Goal: Feedback & Contribution: Contribute content

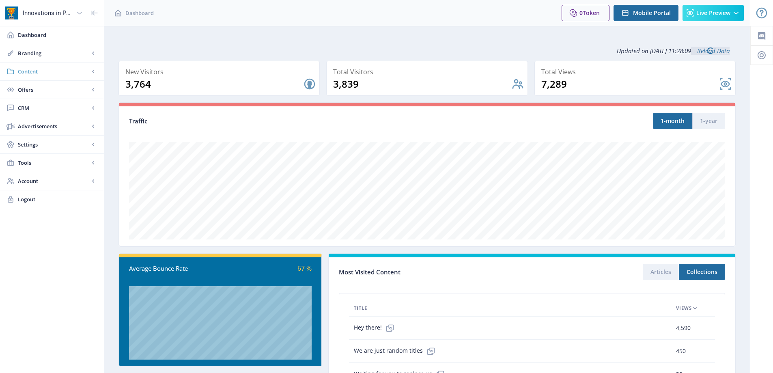
click at [45, 65] on link "Content" at bounding box center [52, 71] width 104 height 18
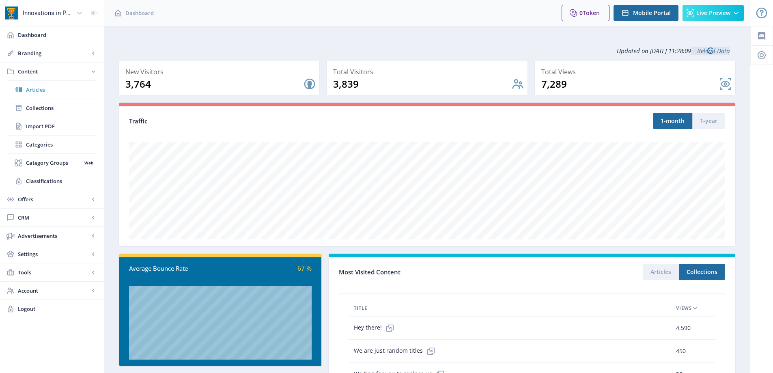
click at [52, 89] on span "Articles" at bounding box center [61, 90] width 70 height 8
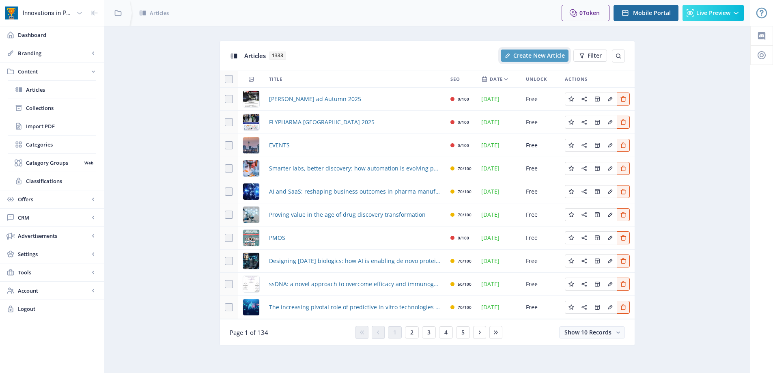
click at [529, 56] on span "Create New Article" at bounding box center [539, 55] width 52 height 6
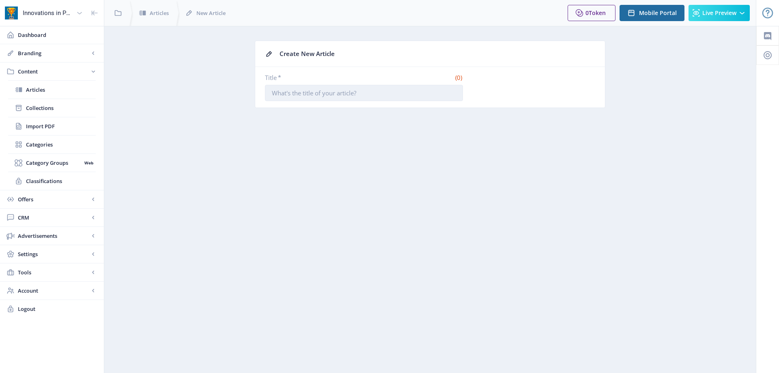
click at [328, 98] on input "Title *" at bounding box center [364, 93] width 198 height 16
paste input "Bio-Rad Extends Partnership with Gencurix Through Strategic Agreement for Dropl…"
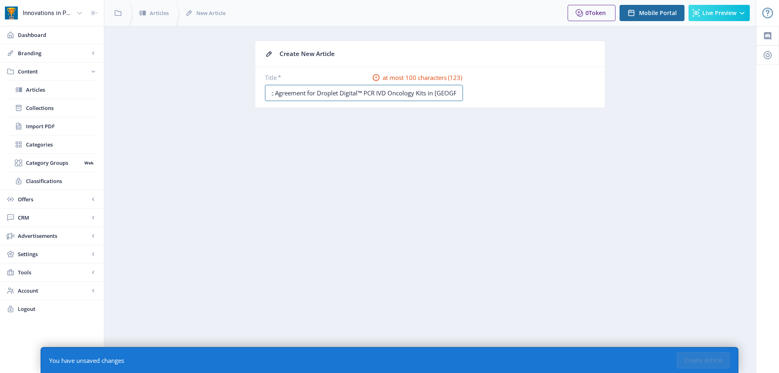
drag, startPoint x: 456, startPoint y: 92, endPoint x: 466, endPoint y: 91, distance: 10.6
click at [466, 91] on div "Title * at most 100 characters (123) Bio-Rad Extends Partnership with Gencurix …" at bounding box center [430, 87] width 330 height 28
click at [362, 90] on input "Bio-Rad Extends Partnership with Gencurix Through Strategic Agreement for Dropl…" at bounding box center [364, 93] width 198 height 16
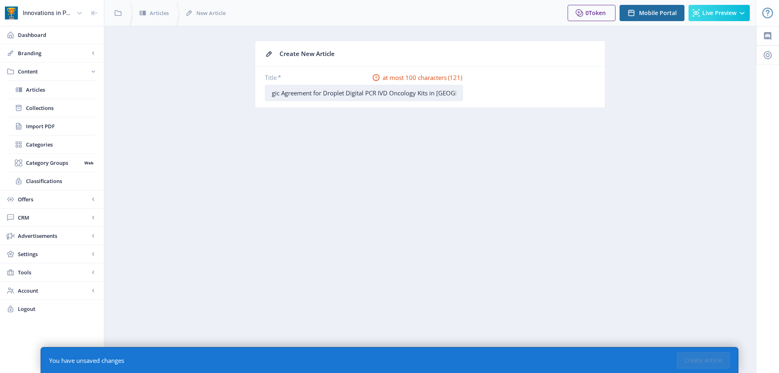
click at [279, 93] on input "Bio-Rad Extends Partnership with Gencurix Through Strategic Agreement for Dropl…" at bounding box center [364, 93] width 198 height 16
drag, startPoint x: 366, startPoint y: 94, endPoint x: 295, endPoint y: 94, distance: 71.0
click at [295, 94] on input "Bio-Rad Extends Partnership with Gencurix Through Strategic Agreement for Dropl…" at bounding box center [364, 93] width 198 height 16
drag, startPoint x: 352, startPoint y: 92, endPoint x: 329, endPoint y: 92, distance: 22.7
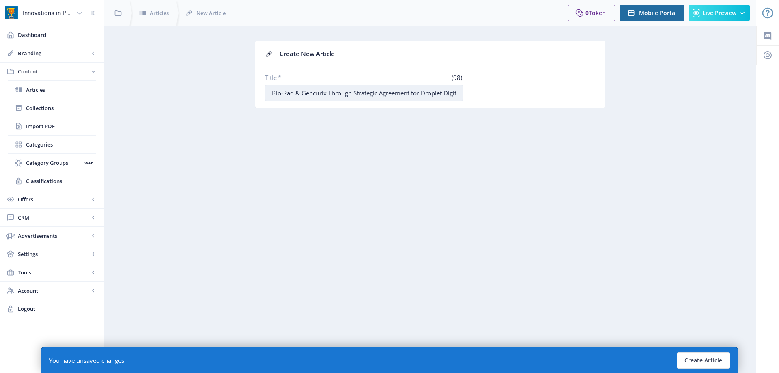
click at [329, 92] on input "Bio-Rad & Gencurix Through Strategic Agreement for Droplet Digital PCR IVD Onco…" at bounding box center [364, 93] width 198 height 16
click at [380, 96] on input "Bio-Rad & Gencurix Strategic Agreement for Droplet Digital PCR IVD Oncology Kit…" at bounding box center [364, 93] width 198 height 16
type input "Bio-Rad & Gencurix Strategic Agreement for Droplet Digital PCR IVD Oncology Kit…"
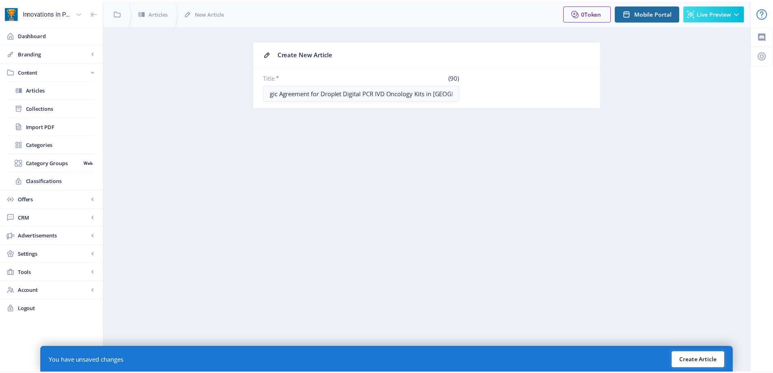
scroll to position [0, 0]
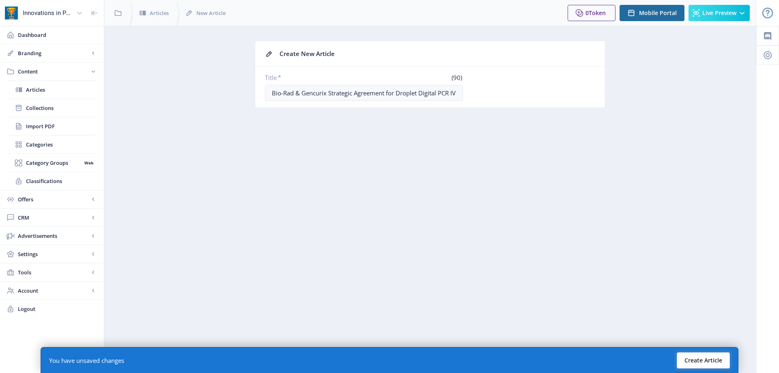
click at [710, 356] on button "Create Article" at bounding box center [703, 360] width 53 height 16
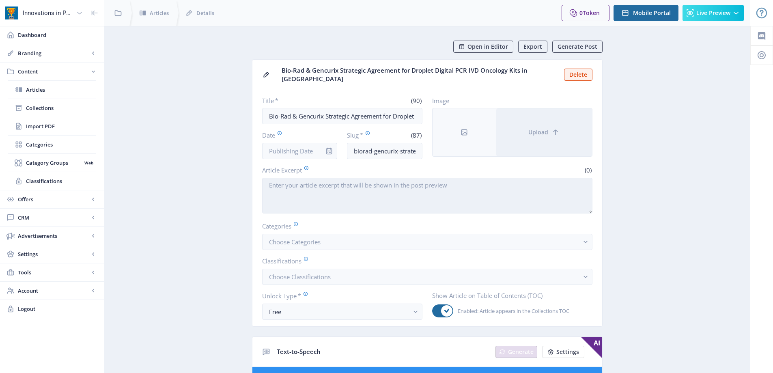
click at [323, 187] on textarea "Article Excerpt" at bounding box center [427, 196] width 330 height 36
paste textarea "HERCULES, [GEOGRAPHIC_DATA]. & [GEOGRAPHIC_DATA], [GEOGRAPHIC_DATA] — [DATE] — …"
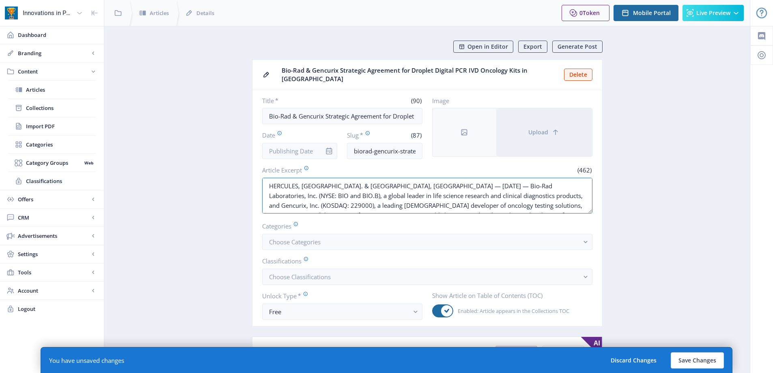
drag, startPoint x: 387, startPoint y: 180, endPoint x: 235, endPoint y: 181, distance: 152.1
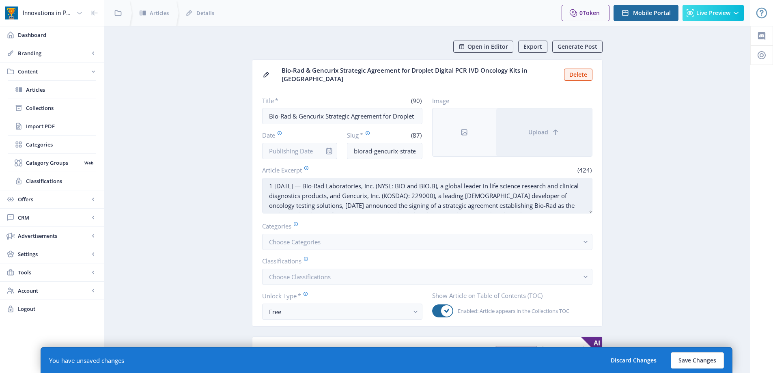
click at [284, 182] on textarea "1 [DATE] — Bio-Rad Laboratories, Inc. (NYSE: BIO and BIO.B), a global leader in…" at bounding box center [427, 196] width 330 height 36
drag, startPoint x: 312, startPoint y: 182, endPoint x: 312, endPoint y: 186, distance: 4.1
click at [312, 182] on textarea "[DATE] — Bio-Rad Laboratories, Inc. (NYSE: BIO and BIO.B), a global leader in l…" at bounding box center [427, 196] width 330 height 36
paste textarea "HERCULES, [GEOGRAPHIC_DATA]. & [GEOGRAPHIC_DATA], [GEOGRAPHIC_DATA] —"
drag, startPoint x: 353, startPoint y: 181, endPoint x: 322, endPoint y: 178, distance: 31.4
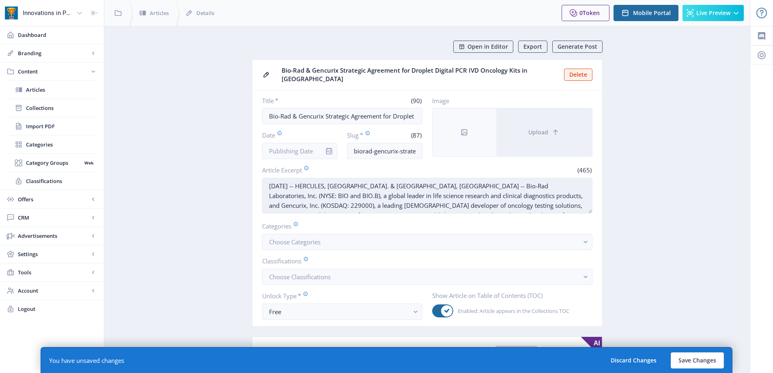
click at [322, 178] on textarea "[DATE] -- HERCULES, [GEOGRAPHIC_DATA]. & [GEOGRAPHIC_DATA], [GEOGRAPHIC_DATA] -…" at bounding box center [427, 196] width 330 height 36
click at [333, 182] on textarea "[DATE] -- [GEOGRAPHIC_DATA]. & [GEOGRAPHIC_DATA], [GEOGRAPHIC_DATA] -- Bio-Rad …" at bounding box center [427, 196] width 330 height 36
drag, startPoint x: 502, startPoint y: 182, endPoint x: 567, endPoint y: 180, distance: 64.9
click at [567, 180] on textarea "[DATE] -- [US_STATE], [GEOGRAPHIC_DATA] and [GEOGRAPHIC_DATA], [GEOGRAPHIC_DATA…" at bounding box center [427, 196] width 330 height 36
drag, startPoint x: 474, startPoint y: 191, endPoint x: 515, endPoint y: 190, distance: 40.6
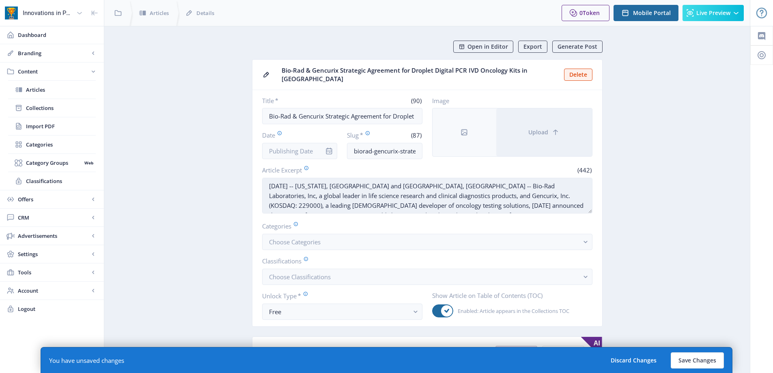
click at [515, 190] on textarea "[DATE] -- [US_STATE], [GEOGRAPHIC_DATA] and [GEOGRAPHIC_DATA], [GEOGRAPHIC_DATA…" at bounding box center [427, 196] width 330 height 36
click at [460, 197] on textarea "[DATE] -- [US_STATE], [GEOGRAPHIC_DATA] and [GEOGRAPHIC_DATA], [GEOGRAPHIC_DATA…" at bounding box center [427, 196] width 330 height 36
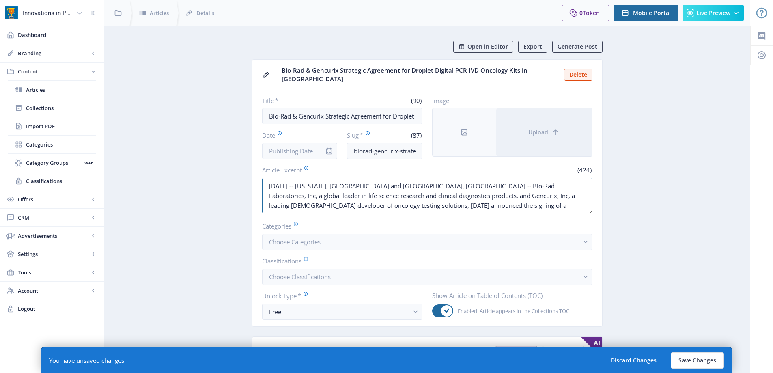
drag, startPoint x: 547, startPoint y: 201, endPoint x: 104, endPoint y: 148, distance: 446.6
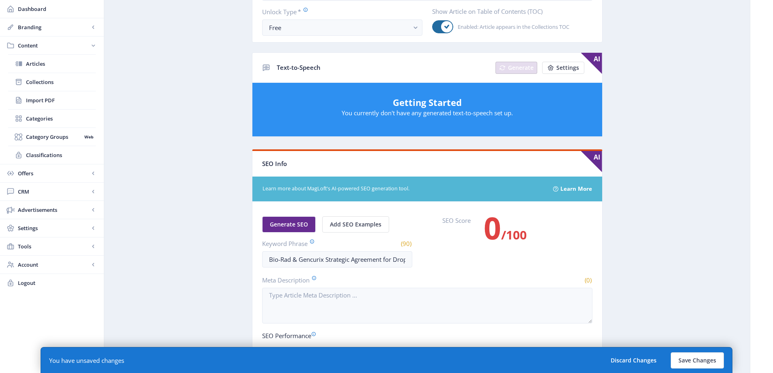
scroll to position [406, 0]
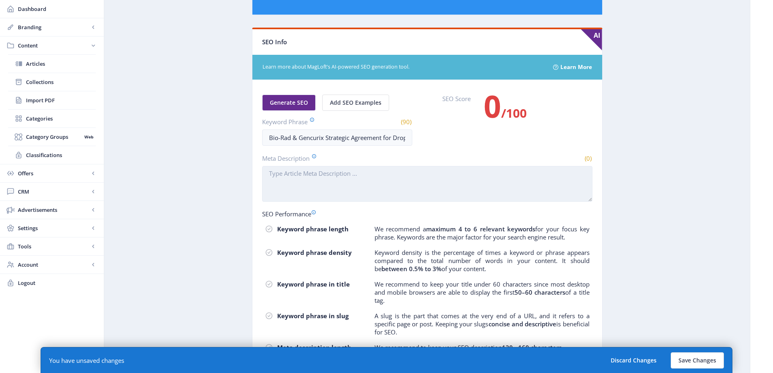
type textarea "[DATE] -- [US_STATE], [GEOGRAPHIC_DATA] and [GEOGRAPHIC_DATA], [GEOGRAPHIC_DATA…"
click at [332, 181] on textarea "Meta Description" at bounding box center [427, 184] width 330 height 36
paste textarea "[DATE] -- [US_STATE], [GEOGRAPHIC_DATA] and [GEOGRAPHIC_DATA], [GEOGRAPHIC_DATA…"
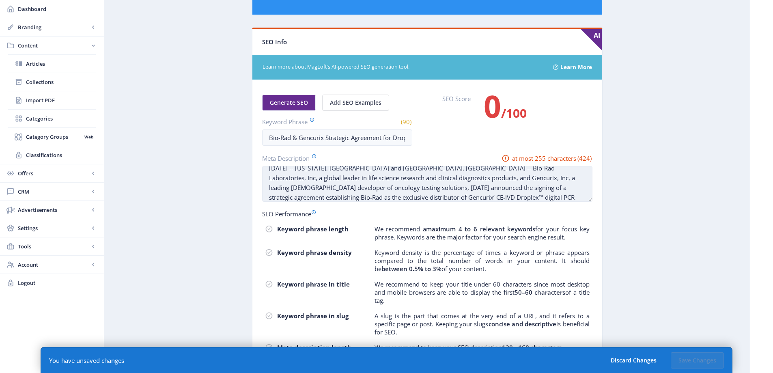
scroll to position [0, 0]
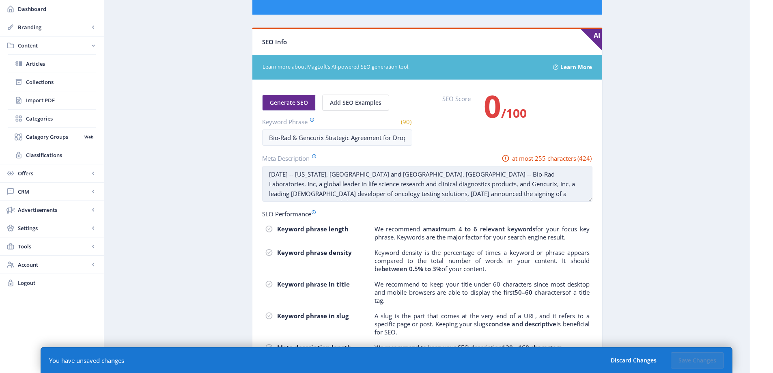
drag, startPoint x: 492, startPoint y: 165, endPoint x: 411, endPoint y: 177, distance: 81.6
click at [411, 177] on textarea "[DATE] -- [US_STATE], [GEOGRAPHIC_DATA] and [GEOGRAPHIC_DATA], [GEOGRAPHIC_DATA…" at bounding box center [427, 184] width 330 height 36
drag, startPoint x: 529, startPoint y: 170, endPoint x: 403, endPoint y: 178, distance: 126.0
click at [403, 178] on textarea "[DATE] -- [US_STATE], [GEOGRAPHIC_DATA] and [GEOGRAPHIC_DATA], [GEOGRAPHIC_DATA…" at bounding box center [427, 184] width 330 height 36
click at [294, 189] on textarea "[DATE] -- [US_STATE], [GEOGRAPHIC_DATA] and [GEOGRAPHIC_DATA], [GEOGRAPHIC_DATA…" at bounding box center [427, 184] width 330 height 36
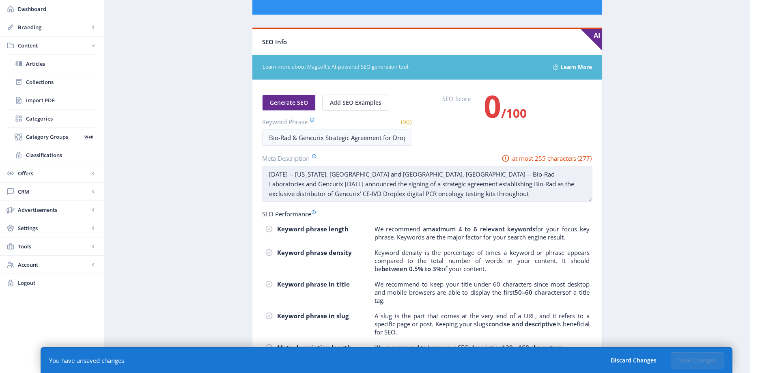
drag, startPoint x: 547, startPoint y: 170, endPoint x: 529, endPoint y: 169, distance: 17.4
click at [529, 169] on textarea "[DATE] -- [US_STATE], [GEOGRAPHIC_DATA] and [GEOGRAPHIC_DATA], [GEOGRAPHIC_DATA…" at bounding box center [427, 184] width 330 height 36
drag, startPoint x: 298, startPoint y: 179, endPoint x: 564, endPoint y: 167, distance: 266.4
click at [564, 167] on textarea "[DATE] -- [US_STATE], [GEOGRAPHIC_DATA] and [GEOGRAPHIC_DATA], [GEOGRAPHIC_DATA…" at bounding box center [427, 184] width 330 height 36
click at [372, 184] on textarea "[DATE] -- [US_STATE], [GEOGRAPHIC_DATA] and [GEOGRAPHIC_DATA], [GEOGRAPHIC_DATA…" at bounding box center [427, 184] width 330 height 36
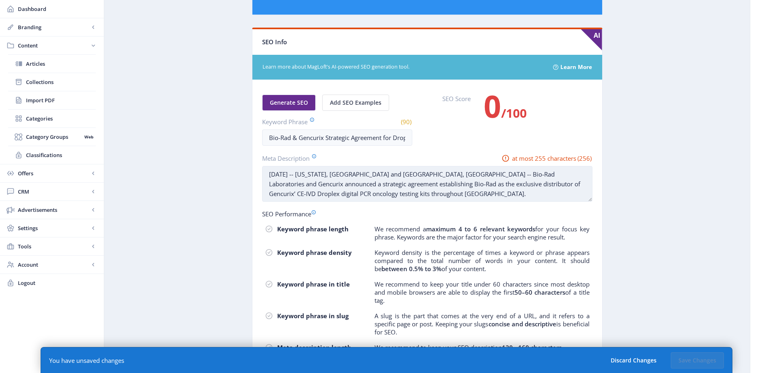
click at [389, 185] on textarea "[DATE] -- [US_STATE], [GEOGRAPHIC_DATA] and [GEOGRAPHIC_DATA], [GEOGRAPHIC_DATA…" at bounding box center [427, 184] width 330 height 36
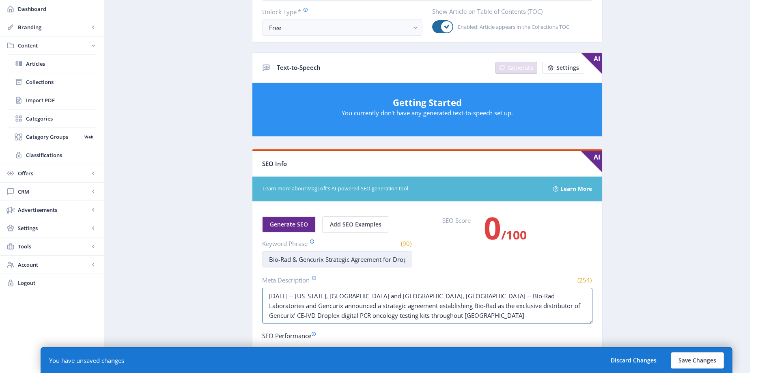
type textarea "[DATE] -- [US_STATE], [GEOGRAPHIC_DATA] and [GEOGRAPHIC_DATA], [GEOGRAPHIC_DATA…"
drag, startPoint x: 290, startPoint y: 256, endPoint x: 599, endPoint y: 263, distance: 308.8
click at [599, 263] on nb-card-body "Generate SEO Add SEO Examples Keyword Phrase (90) Bio-Rad & Gencurix Strategic …" at bounding box center [427, 360] width 350 height 316
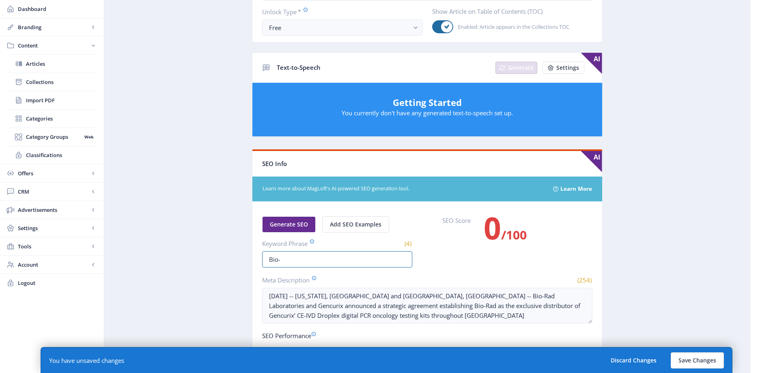
type input "Bio-Rad"
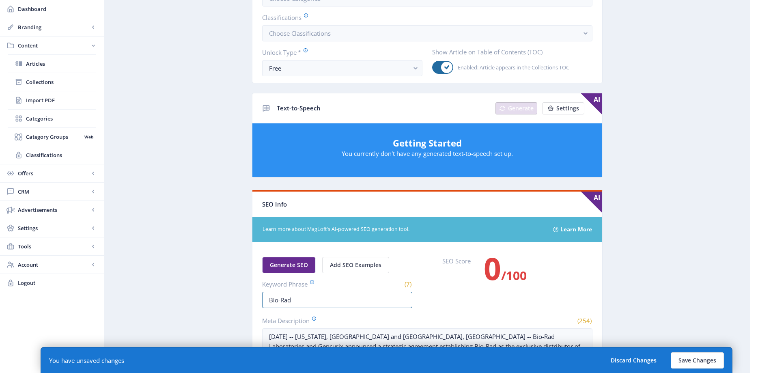
scroll to position [325, 0]
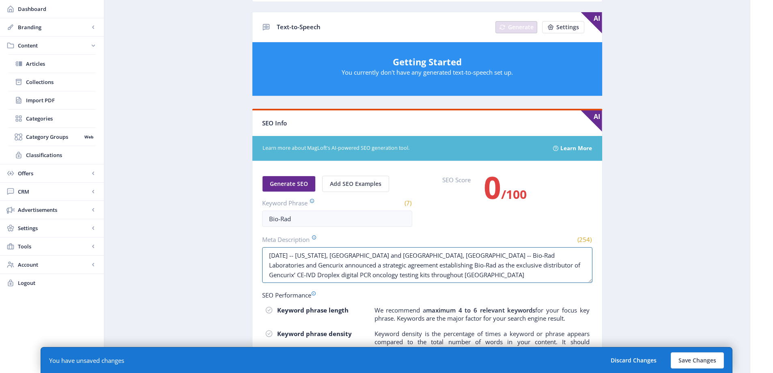
click at [395, 259] on textarea "[DATE] -- [US_STATE], [GEOGRAPHIC_DATA] and [GEOGRAPHIC_DATA], [GEOGRAPHIC_DATA…" at bounding box center [427, 265] width 330 height 36
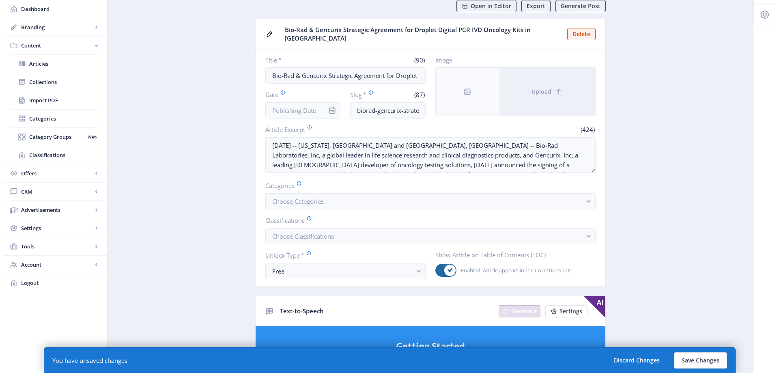
scroll to position [0, 0]
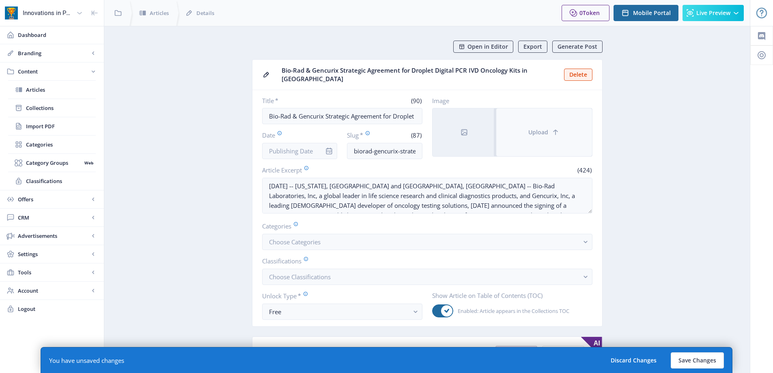
click at [549, 129] on button "Upload" at bounding box center [544, 132] width 96 height 48
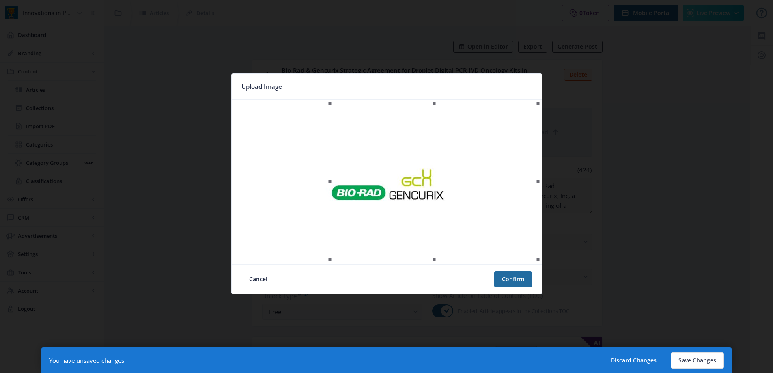
drag, startPoint x: 345, startPoint y: 218, endPoint x: 478, endPoint y: 228, distance: 133.4
click at [448, 221] on div at bounding box center [434, 181] width 208 height 156
drag, startPoint x: 528, startPoint y: 258, endPoint x: 457, endPoint y: 231, distance: 76.3
click at [457, 231] on div at bounding box center [386, 182] width 303 height 158
drag, startPoint x: 416, startPoint y: 142, endPoint x: 417, endPoint y: 184, distance: 42.2
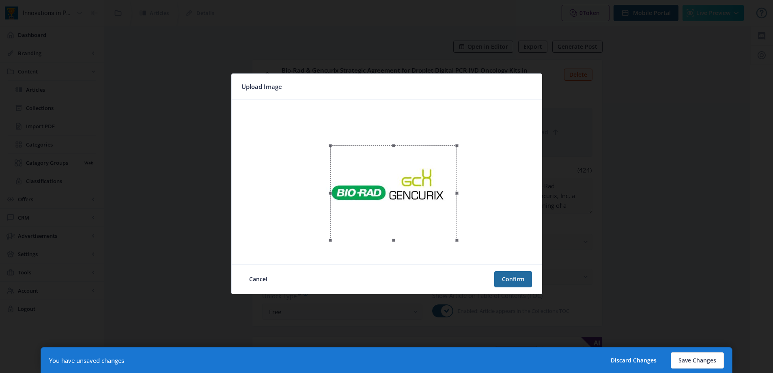
click at [417, 184] on div at bounding box center [393, 192] width 127 height 95
drag, startPoint x: 457, startPoint y: 241, endPoint x: 445, endPoint y: 224, distance: 20.9
click at [445, 224] on div at bounding box center [387, 188] width 114 height 86
click at [427, 218] on div at bounding box center [387, 191] width 114 height 86
click at [419, 225] on div at bounding box center [387, 188] width 114 height 86
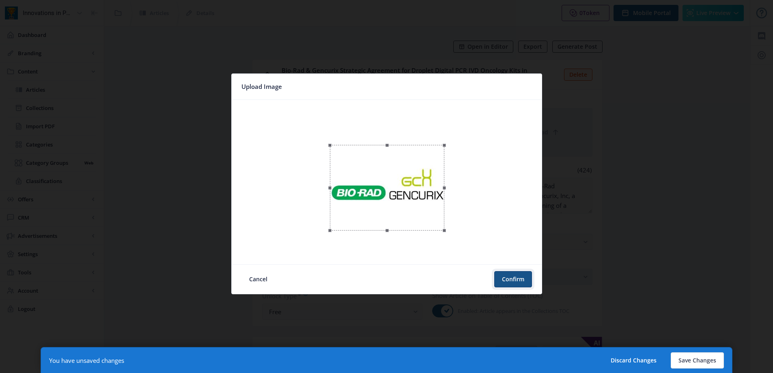
drag, startPoint x: 510, startPoint y: 275, endPoint x: 481, endPoint y: 265, distance: 30.9
click at [510, 275] on button "Confirm" at bounding box center [513, 279] width 38 height 16
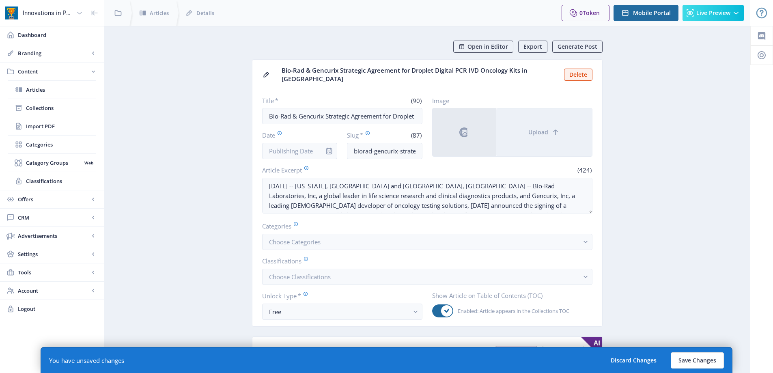
click at [297, 155] on nb-card-body "Title * (90) Bio-Rad & Gencurix Strategic Agreement for Droplet Digital PCR IVD…" at bounding box center [427, 208] width 350 height 236
click at [317, 238] on span "Choose Categories" at bounding box center [295, 242] width 52 height 8
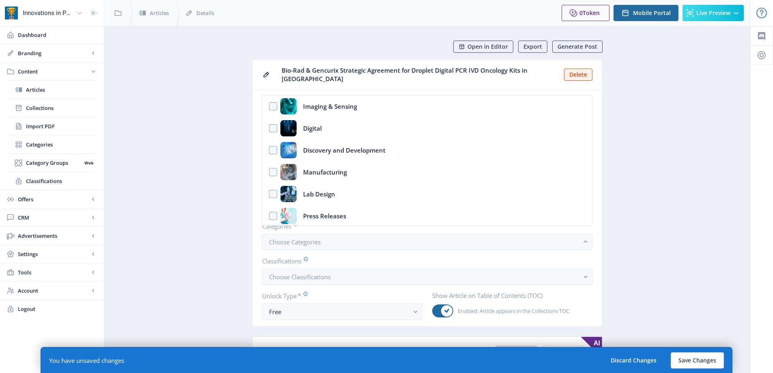
click at [320, 228] on app-form-field "Categories Choose Categories" at bounding box center [427, 235] width 330 height 28
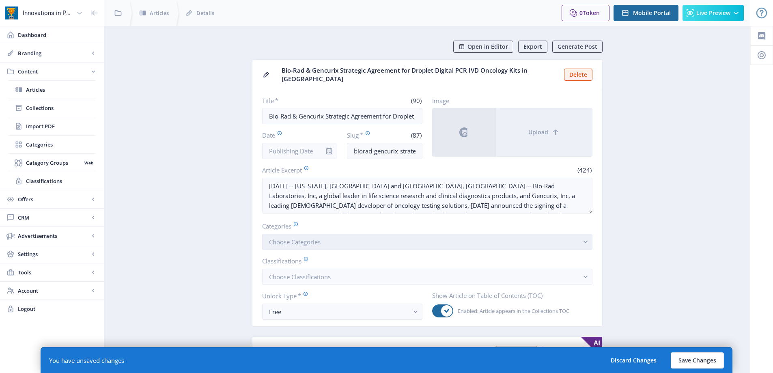
click at [317, 238] on span "Choose Categories" at bounding box center [295, 242] width 52 height 8
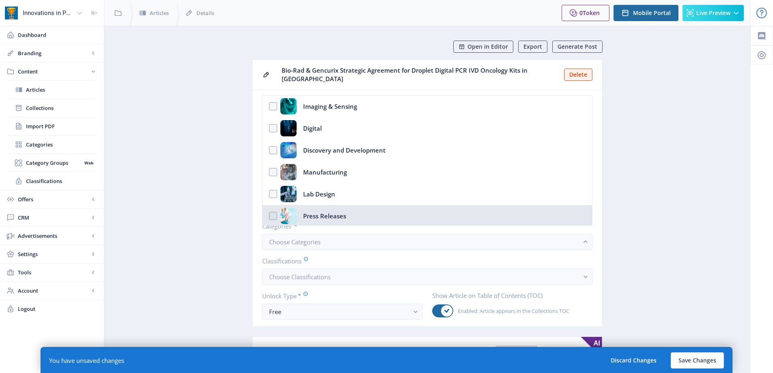
click at [318, 225] on nb-option "Press Releases" at bounding box center [426, 216] width 329 height 22
checkbox input "true"
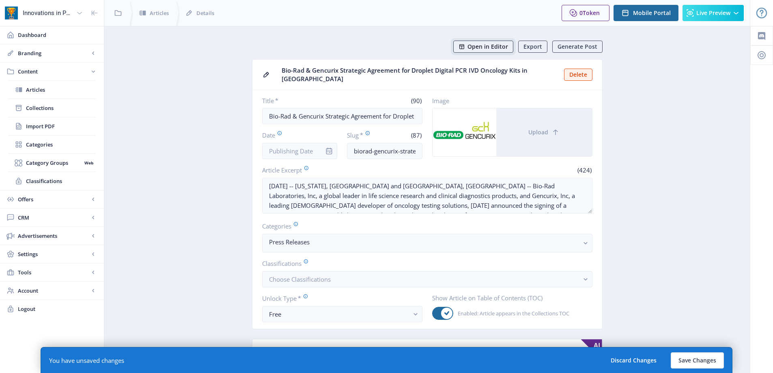
click at [495, 43] on span "Open in Editor" at bounding box center [487, 46] width 41 height 6
click at [285, 148] on input "Date" at bounding box center [299, 151] width 75 height 16
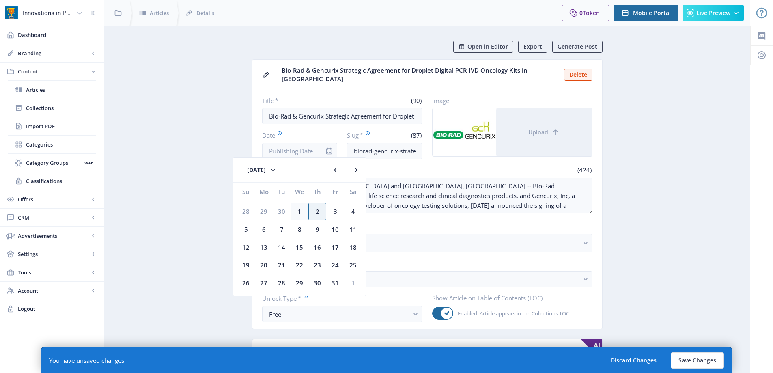
click at [301, 206] on div "1" at bounding box center [299, 211] width 18 height 18
type input "[DATE]"
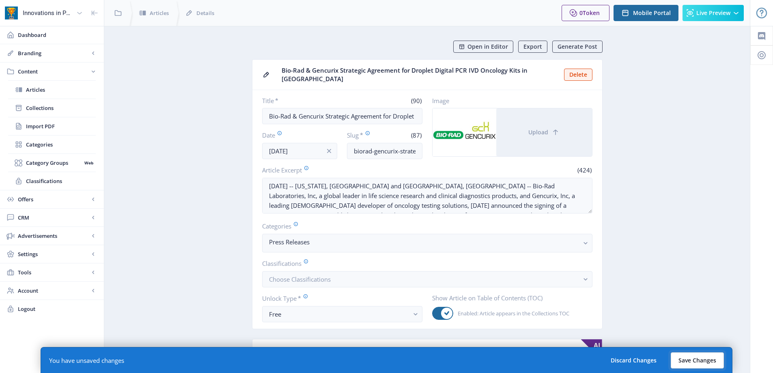
click at [683, 356] on button "Save Changes" at bounding box center [697, 360] width 53 height 16
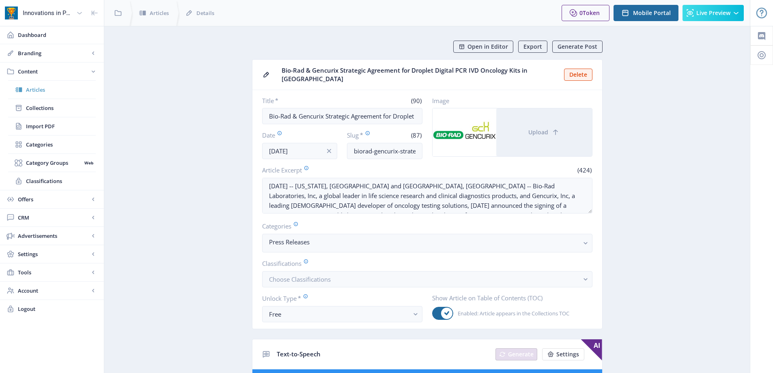
click at [46, 87] on span "Articles" at bounding box center [61, 90] width 70 height 8
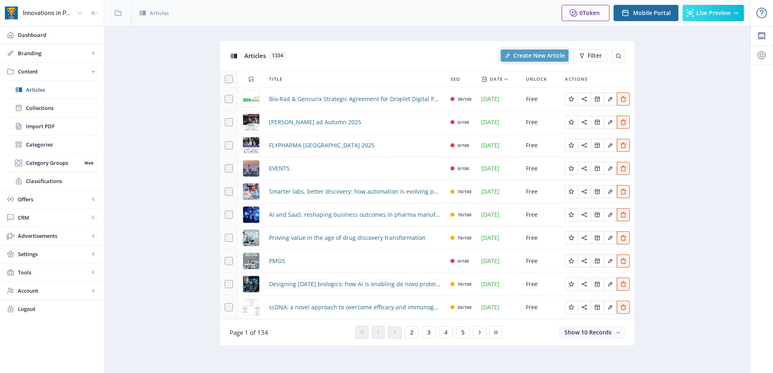
click at [540, 58] on span "Create New Article" at bounding box center [539, 55] width 52 height 6
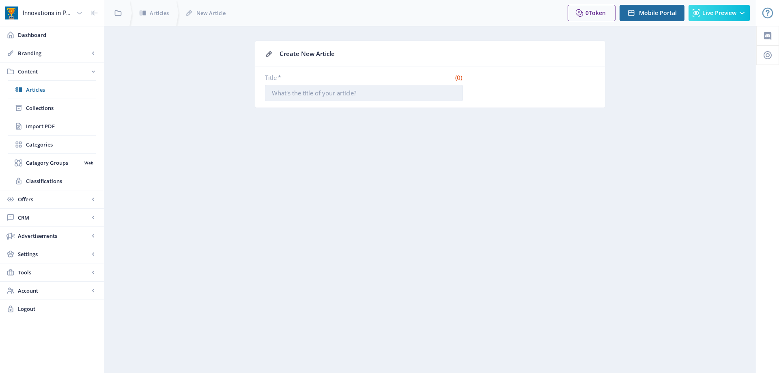
click at [351, 91] on input "Title *" at bounding box center [364, 93] width 198 height 16
paste input "Likarda Launches "Predictive Polymer Analytics™" — a Breakthrough AI Platform R…"
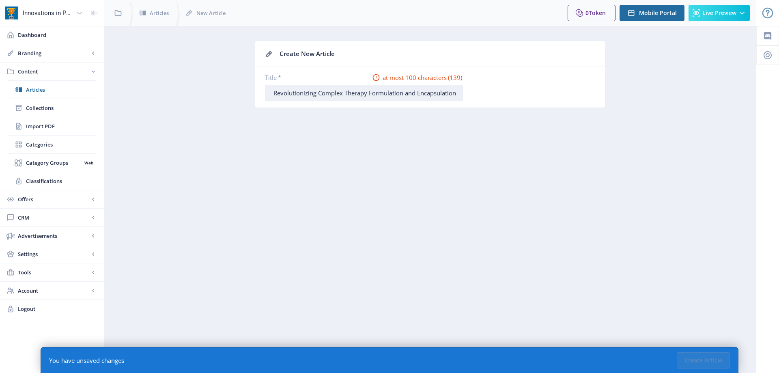
click at [294, 95] on input "Likarda Launches "Predictive Polymer Analytics™" — a Breakthrough AI Platform R…" at bounding box center [364, 93] width 198 height 16
drag, startPoint x: 409, startPoint y: 92, endPoint x: 442, endPoint y: 130, distance: 50.6
click at [410, 92] on input "Likarda Launches "Predictive Polymer Analytics™" — a Breakthrough AI Platform R…" at bounding box center [364, 93] width 198 height 16
click at [322, 92] on input "Likarda Launches "Predictive Polymer Analytics — a Breakthrough AI Platform Rev…" at bounding box center [364, 93] width 198 height 16
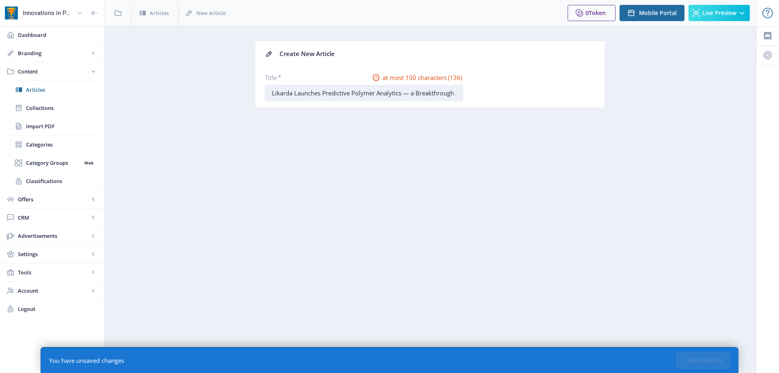
click at [402, 92] on input "Likarda Launches Predictive Polymer Analytics — a Breakthrough AI Platform Revo…" at bounding box center [364, 93] width 198 height 16
drag, startPoint x: 456, startPoint y: 94, endPoint x: 439, endPoint y: 92, distance: 17.1
click at [439, 92] on input "Likarda Launches Predictive Polymer Analytics, an AI Platform Revolutionizing C…" at bounding box center [364, 93] width 198 height 16
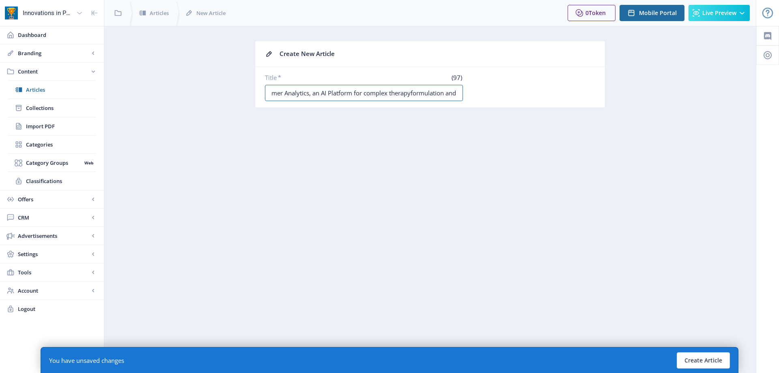
drag, startPoint x: 374, startPoint y: 92, endPoint x: 581, endPoint y: 92, distance: 206.1
click at [581, 92] on div "Title * (97) Likarda Launches Predictive Polymer Analytics, an AI Platform for …" at bounding box center [430, 87] width 330 height 28
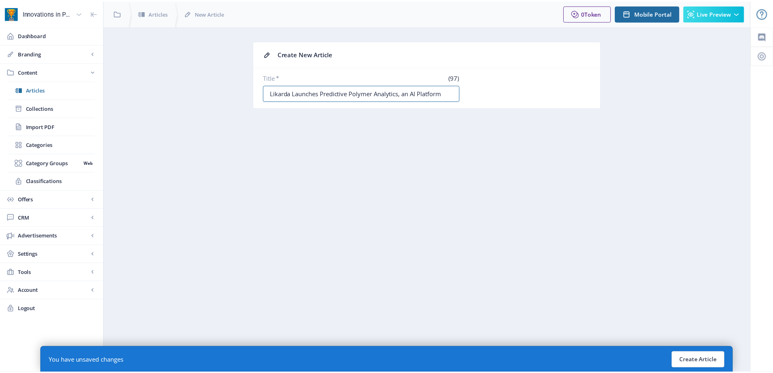
scroll to position [0, 0]
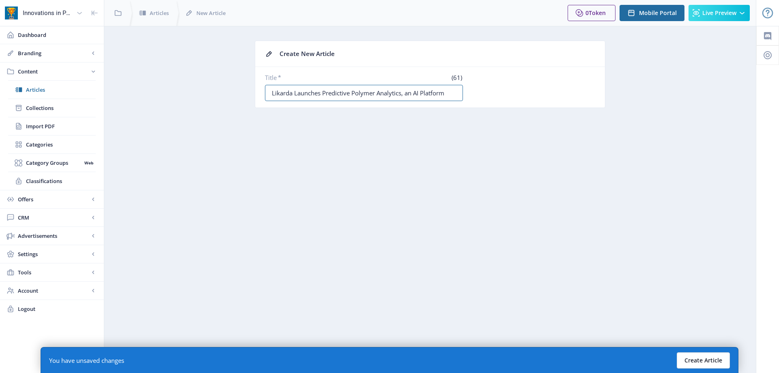
type input "Likarda Launches Predictive Polymer Analytics, an AI Platform"
click at [695, 360] on button "Create Article" at bounding box center [703, 360] width 53 height 16
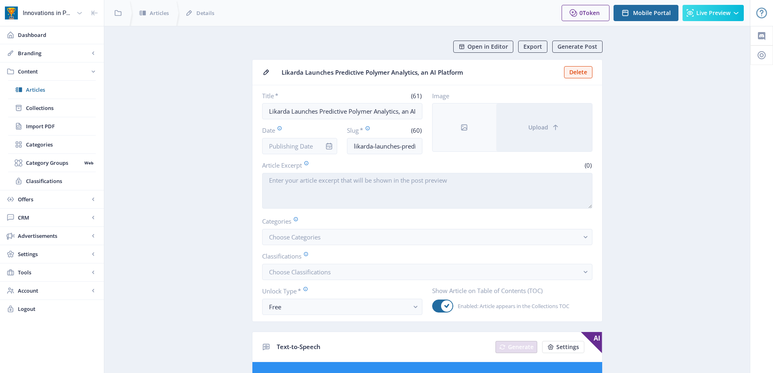
click at [280, 188] on textarea "Article Excerpt" at bounding box center [427, 191] width 330 height 36
paste textarea "[US_STATE][GEOGRAPHIC_DATA], [GEOGRAPHIC_DATA] – [DATE] – Likarda, a global lea…"
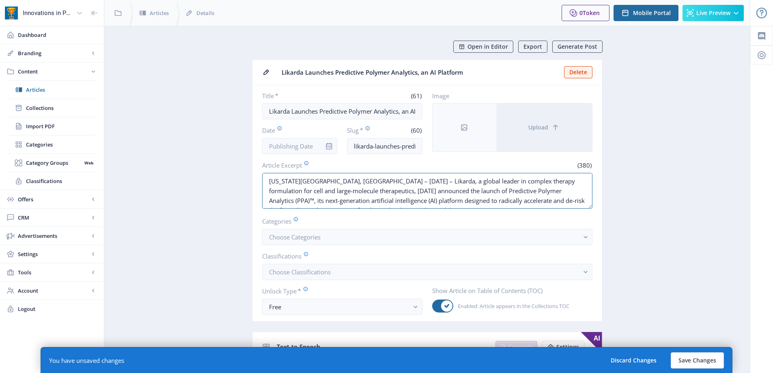
drag, startPoint x: 321, startPoint y: 180, endPoint x: 172, endPoint y: 181, distance: 149.3
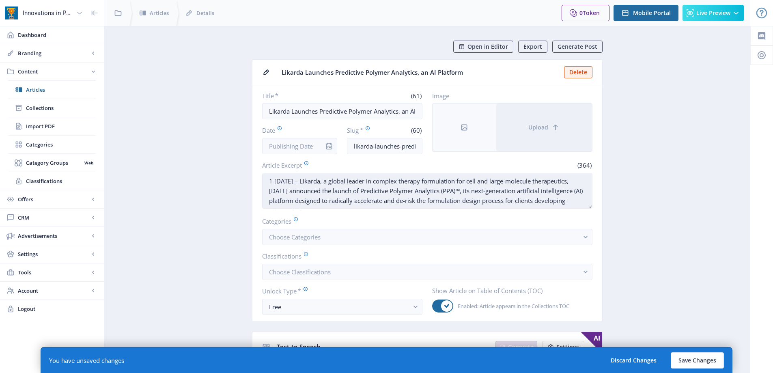
click at [304, 183] on textarea "1 [DATE] – Likarda, a global leader in complex therapy formulation for cell and…" at bounding box center [427, 191] width 330 height 36
click at [312, 181] on textarea "[DATE] – Likarda, a global leader in complex therapy formulation for cell and l…" at bounding box center [427, 191] width 330 height 36
click at [517, 187] on textarea "[DATE] -- [US_STATE], [GEOGRAPHIC_DATA] -- Likarda, a global leader in complex …" at bounding box center [427, 191] width 330 height 36
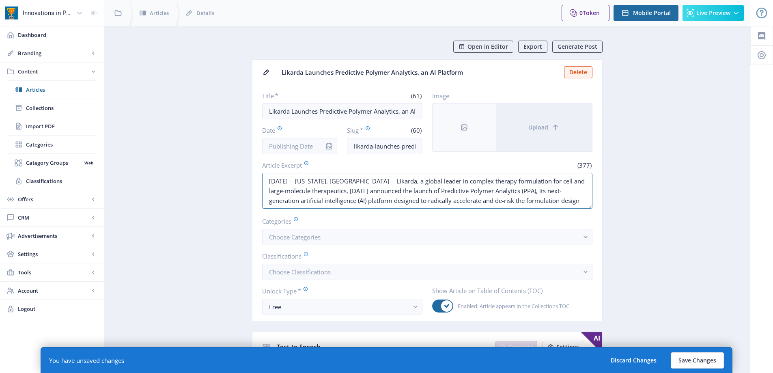
drag, startPoint x: 399, startPoint y: 203, endPoint x: 147, endPoint y: 136, distance: 261.1
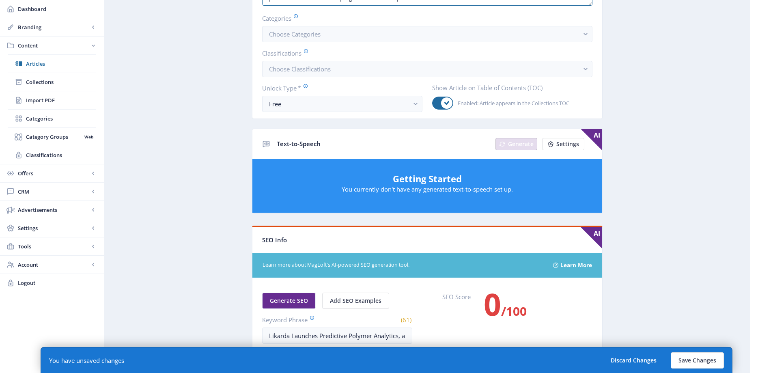
scroll to position [453, 0]
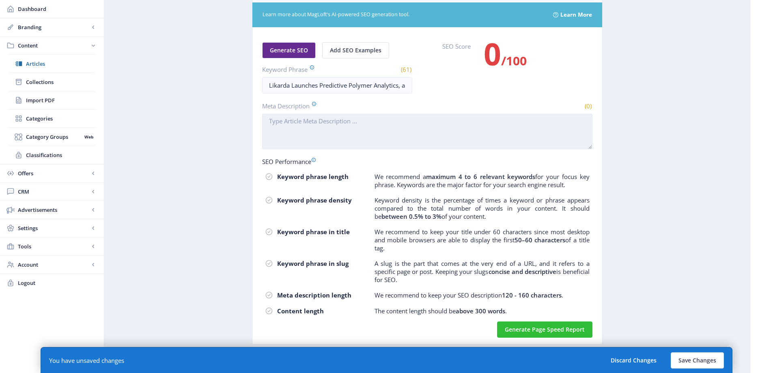
type textarea "[DATE] -- [US_STATE], [GEOGRAPHIC_DATA] -- Likarda, a global leader in complex …"
click at [322, 140] on textarea "Meta Description" at bounding box center [427, 132] width 330 height 36
paste textarea "[DATE] -- [US_STATE], [GEOGRAPHIC_DATA] -- Likarda, a global leader in complex …"
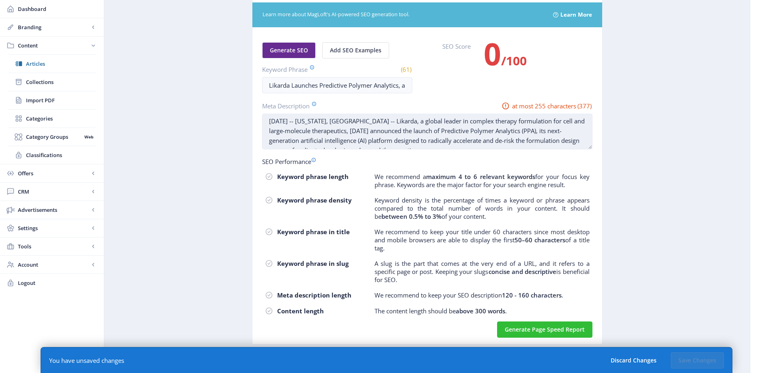
scroll to position [0, 0]
drag, startPoint x: 332, startPoint y: 126, endPoint x: 387, endPoint y: 119, distance: 55.7
click at [387, 119] on textarea "[DATE] -- [US_STATE], [GEOGRAPHIC_DATA] -- Likarda, a global leader in complex …" at bounding box center [427, 132] width 330 height 36
drag, startPoint x: 373, startPoint y: 129, endPoint x: 316, endPoint y: 130, distance: 57.2
click at [316, 130] on textarea "[DATE] -- [US_STATE], [GEOGRAPHIC_DATA] -- Likarda [DATE] announced the launch …" at bounding box center [427, 132] width 330 height 36
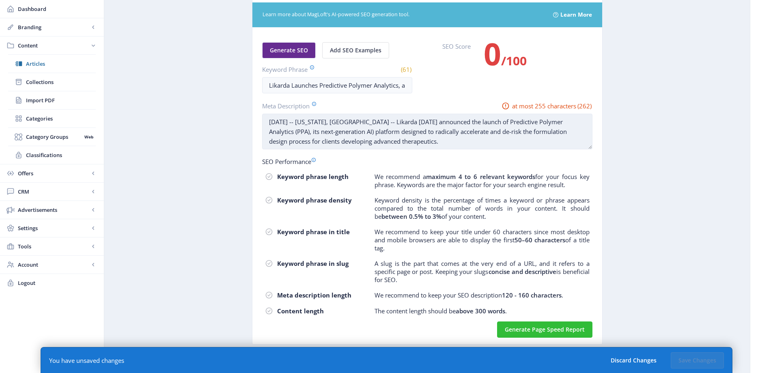
click at [321, 132] on textarea "[DATE] -- [US_STATE], [GEOGRAPHIC_DATA] -- Likarda [DATE] announced the launch …" at bounding box center [427, 132] width 330 height 36
drag, startPoint x: 550, startPoint y: 121, endPoint x: 474, endPoint y: 117, distance: 75.6
click at [474, 117] on textarea "[DATE] -- [US_STATE], [GEOGRAPHIC_DATA] -- Likarda [DATE] announced the launch …" at bounding box center [427, 132] width 330 height 36
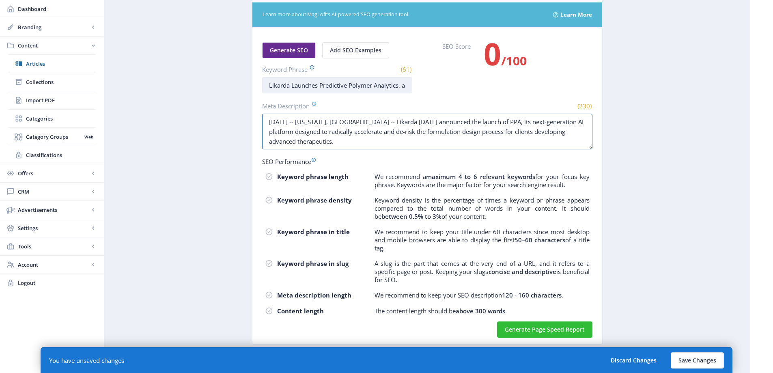
type textarea "[DATE] -- [US_STATE], [GEOGRAPHIC_DATA] -- Likarda [DATE] announced the launch …"
drag, startPoint x: 290, startPoint y: 86, endPoint x: 616, endPoint y: 88, distance: 326.6
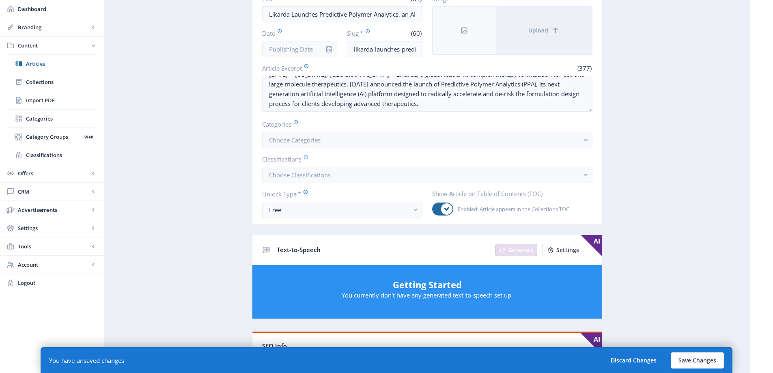
scroll to position [0, 0]
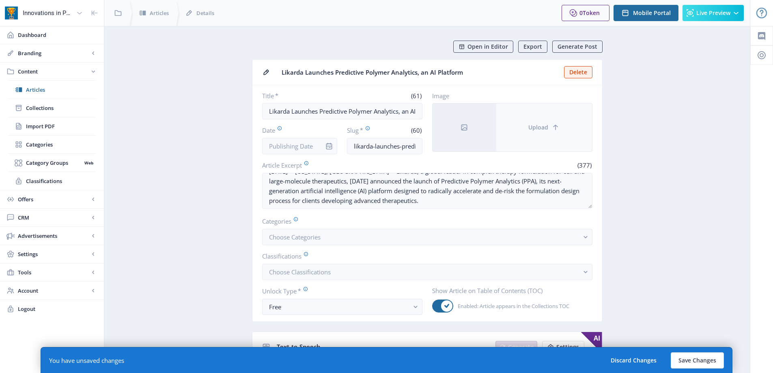
type input "Likarda"
click at [543, 125] on span "Upload" at bounding box center [538, 127] width 20 height 6
click at [562, 135] on button "Upload" at bounding box center [544, 127] width 96 height 48
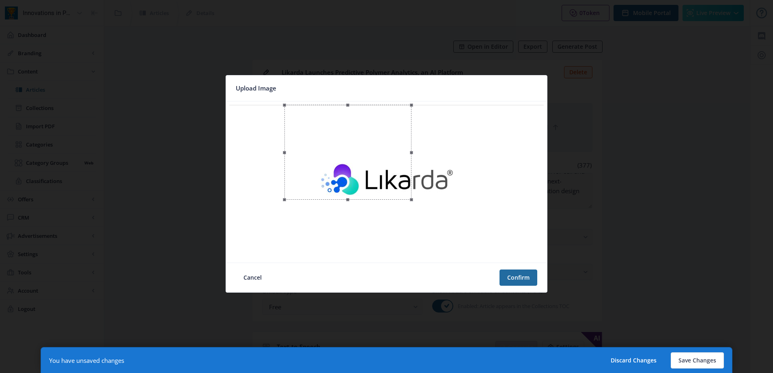
click at [412, 231] on div at bounding box center [386, 182] width 314 height 155
drag, startPoint x: 366, startPoint y: 163, endPoint x: 401, endPoint y: 192, distance: 45.6
click at [401, 192] on div at bounding box center [383, 180] width 127 height 95
drag, startPoint x: 445, startPoint y: 230, endPoint x: 454, endPoint y: 234, distance: 10.5
click at [454, 234] on span at bounding box center [455, 235] width 3 height 3
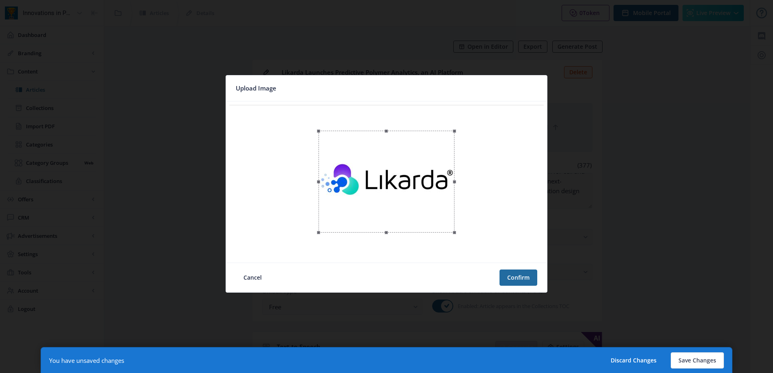
click at [435, 223] on div at bounding box center [386, 182] width 136 height 102
click at [385, 209] on div at bounding box center [386, 180] width 136 height 102
click at [506, 278] on button "Confirm" at bounding box center [518, 277] width 38 height 16
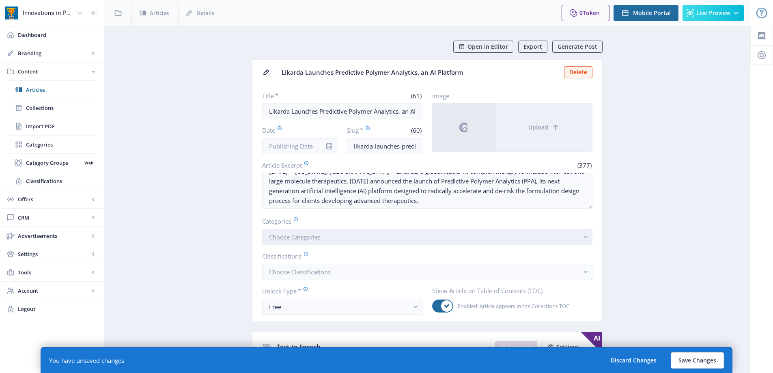
click at [314, 237] on span "Choose Categories" at bounding box center [295, 237] width 52 height 8
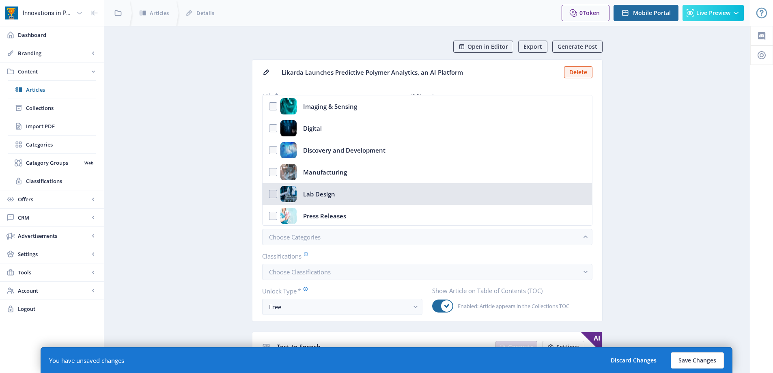
click at [337, 204] on nb-option "Lab Design" at bounding box center [426, 194] width 329 height 22
checkbox input "true"
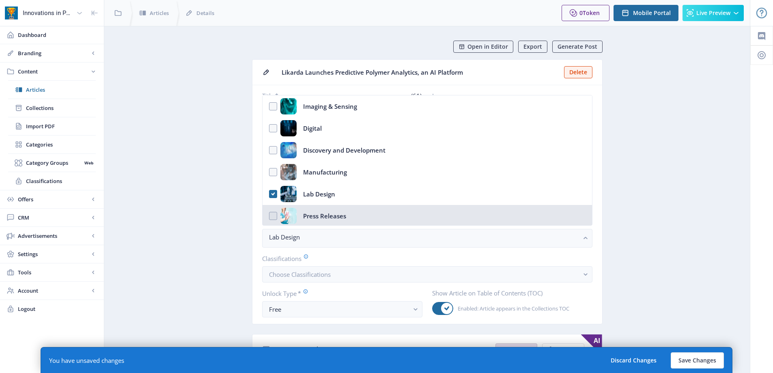
click at [375, 212] on nb-option "Press Releases" at bounding box center [426, 216] width 329 height 22
checkbox input "true"
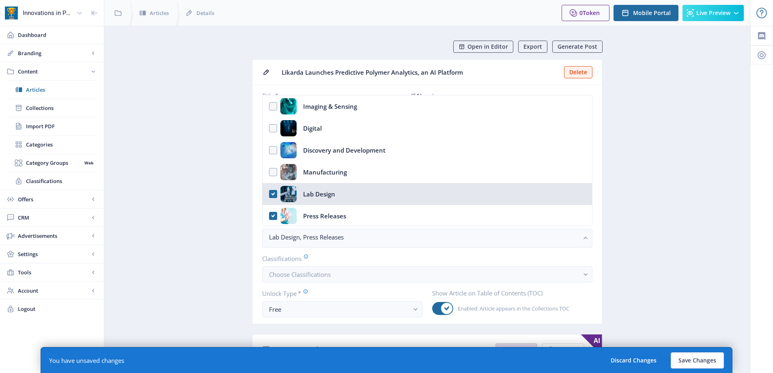
click at [335, 194] on nb-option "Lab Design" at bounding box center [426, 194] width 329 height 22
checkbox input "false"
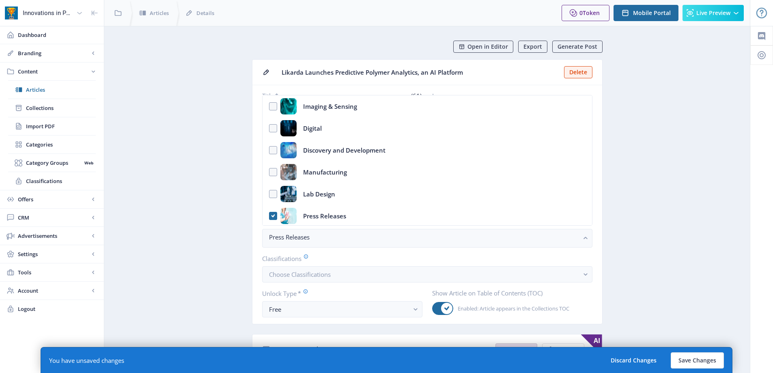
drag, startPoint x: 194, startPoint y: 213, endPoint x: 204, endPoint y: 213, distance: 11.0
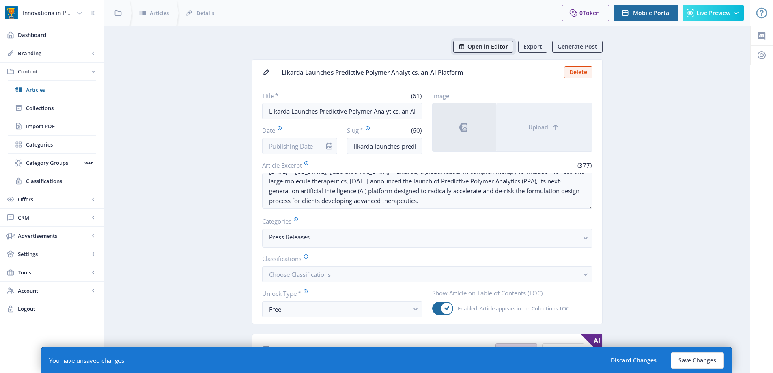
click at [488, 44] on span "Open in Editor" at bounding box center [487, 46] width 41 height 6
click at [298, 139] on input "Date" at bounding box center [299, 146] width 75 height 16
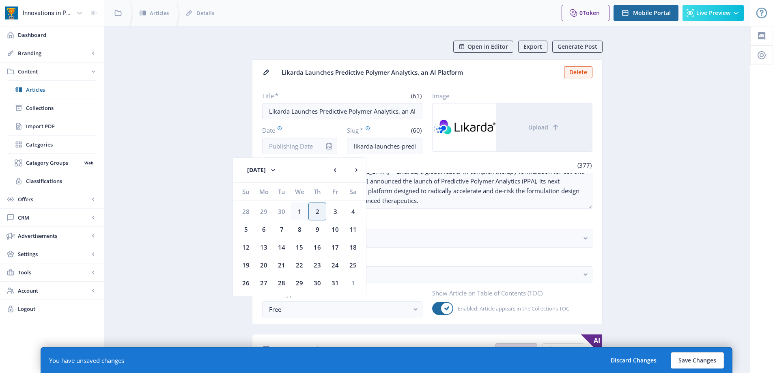
click at [299, 212] on div "1" at bounding box center [299, 211] width 18 height 18
type input "[DATE]"
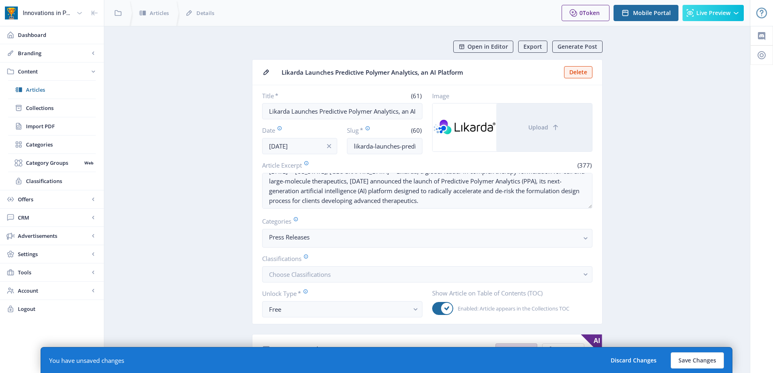
click at [694, 363] on button "Save Changes" at bounding box center [697, 360] width 53 height 16
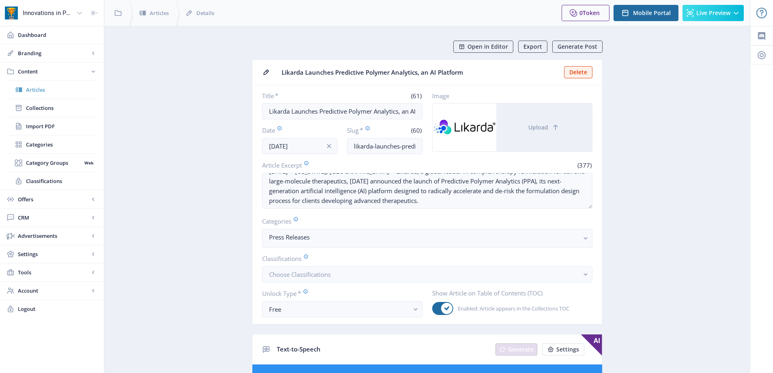
click at [37, 90] on span "Articles" at bounding box center [61, 90] width 70 height 8
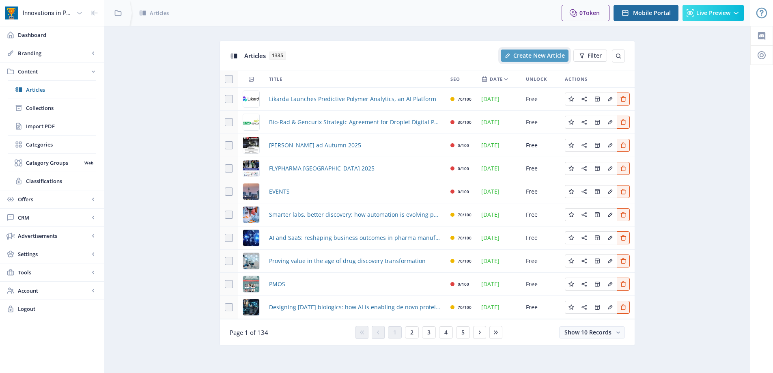
click at [542, 51] on button "Create New Article" at bounding box center [535, 55] width 68 height 12
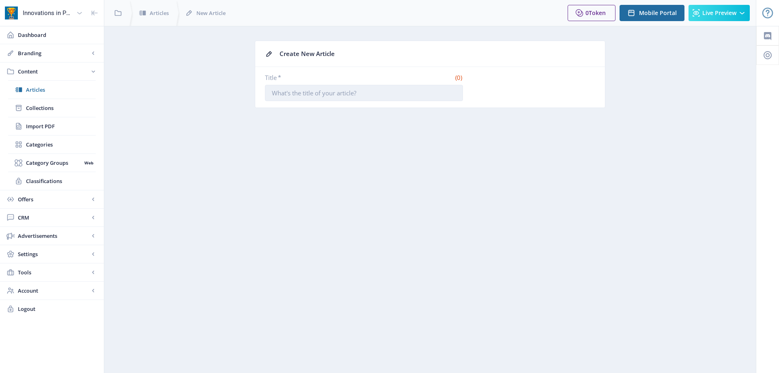
click at [342, 92] on input "Title *" at bounding box center [364, 93] width 198 height 16
paste input "Tagomics publishes a new approach to genome-wide epigenomic profiling"
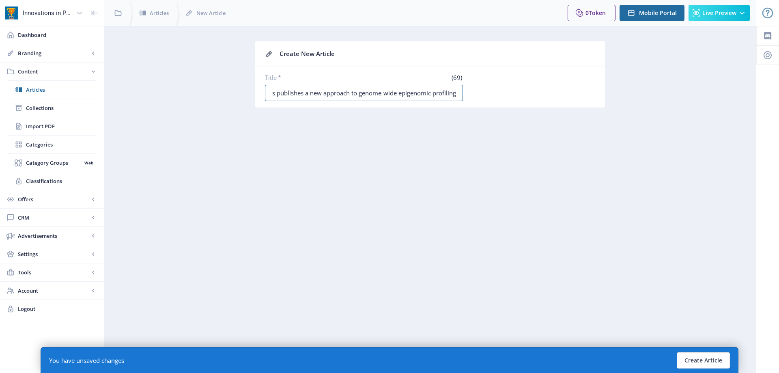
type input "Tagomics publishes a new approach to genome-wide epigenomic profiling"
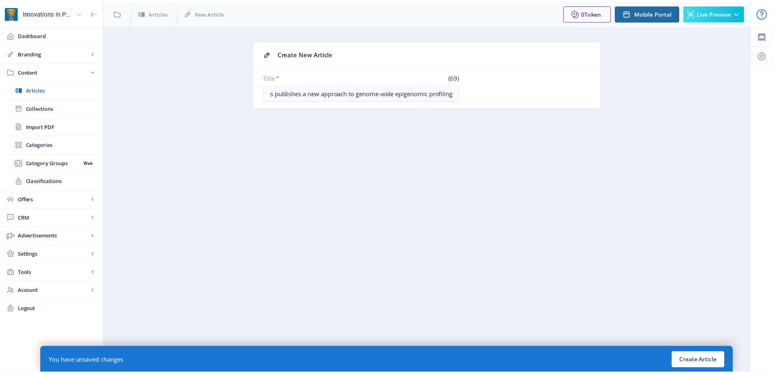
scroll to position [0, 0]
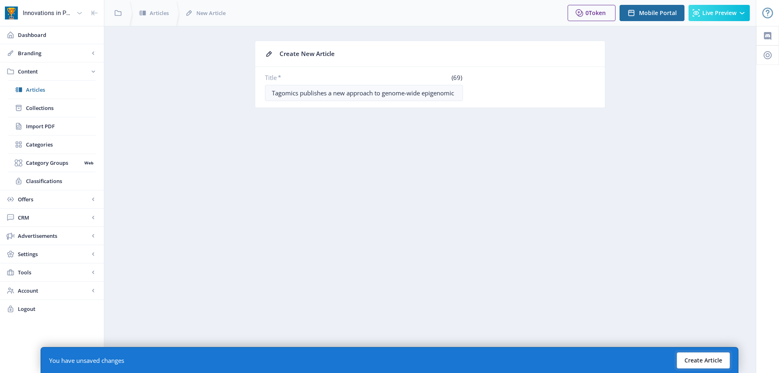
click at [707, 364] on button "Create Article" at bounding box center [703, 360] width 53 height 16
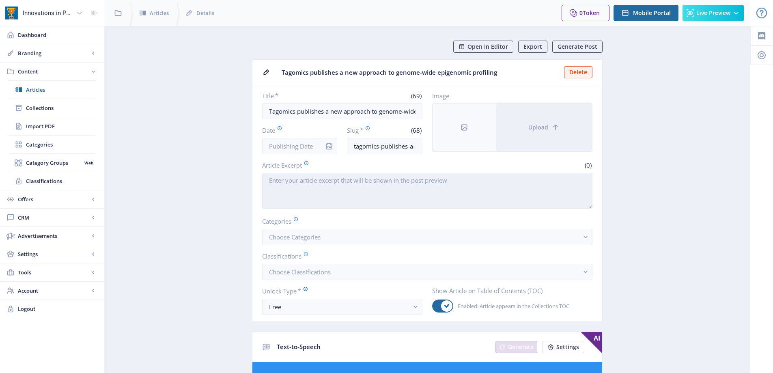
click at [290, 181] on textarea "Article Excerpt" at bounding box center [427, 191] width 330 height 36
paste textarea "[GEOGRAPHIC_DATA], [GEOGRAPHIC_DATA], [DATE]: Tagomics Ltd., a pioneering bioma…"
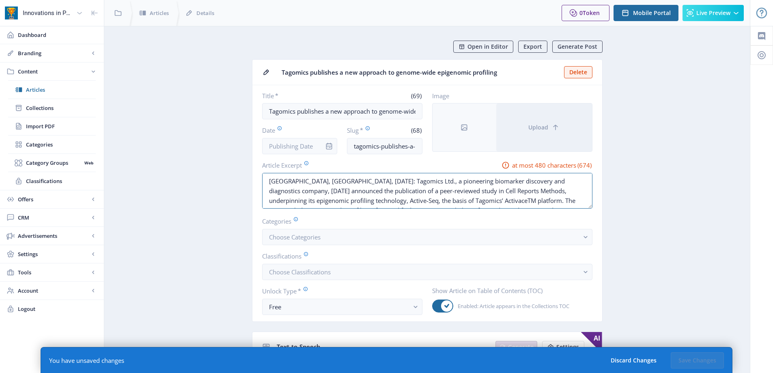
drag, startPoint x: 314, startPoint y: 181, endPoint x: 255, endPoint y: 181, distance: 59.2
click at [255, 181] on nb-card-body "Title * (69) Tagomics publishes a new approach to genome-wide epigenomic profil…" at bounding box center [427, 203] width 350 height 236
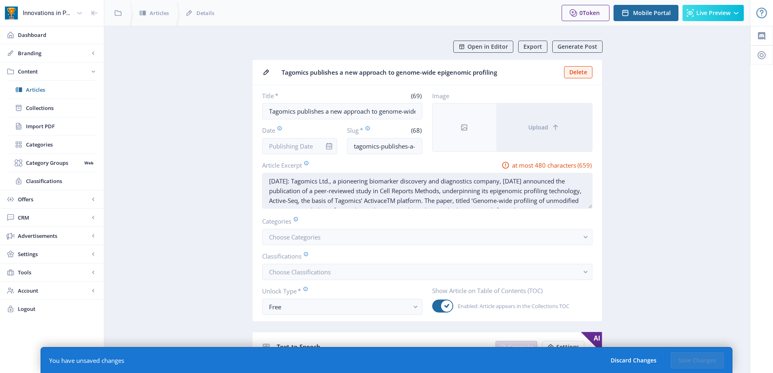
click at [321, 181] on textarea "[DATE]: Tagomics Ltd., a pioneering biomarker discovery and diagnostics company…" at bounding box center [427, 191] width 330 height 36
paste textarea "[GEOGRAPHIC_DATA], [GEOGRAPHIC_DATA],"
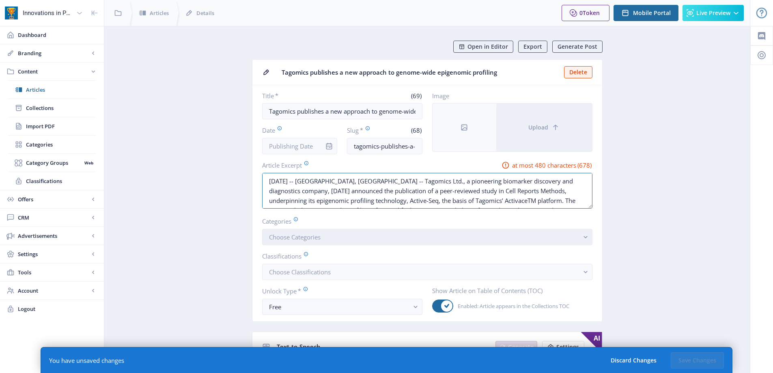
drag, startPoint x: 517, startPoint y: 201, endPoint x: 518, endPoint y: 237, distance: 36.1
click at [518, 237] on nb-card-body "Title * (69) Tagomics publishes a new approach to genome-wide epigenomic profil…" at bounding box center [427, 203] width 350 height 236
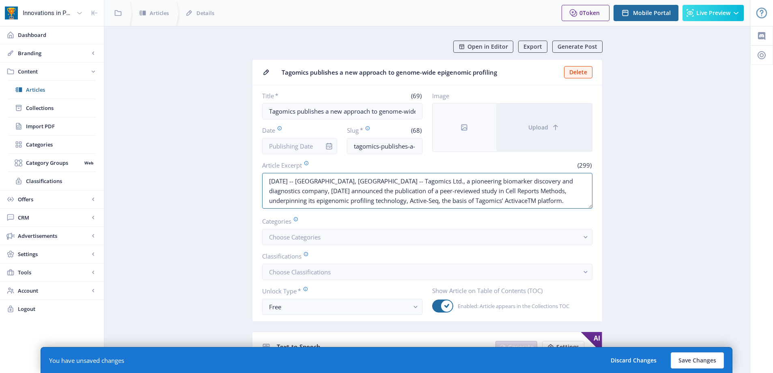
drag, startPoint x: 534, startPoint y: 206, endPoint x: 104, endPoint y: 175, distance: 430.7
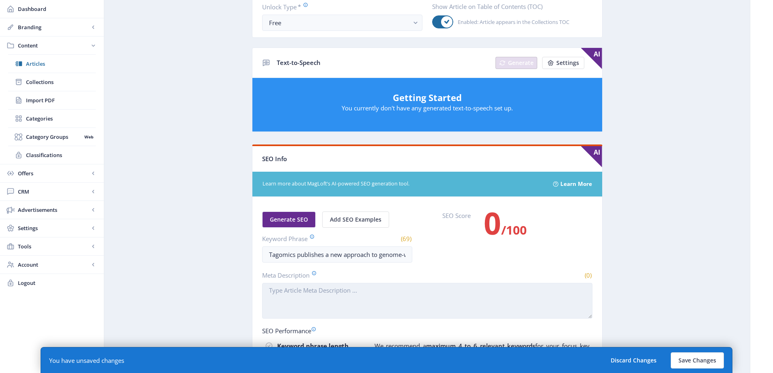
scroll to position [365, 0]
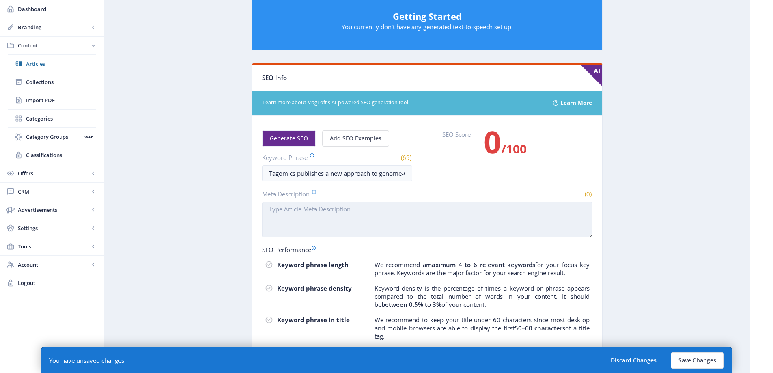
type textarea "[DATE] -- [GEOGRAPHIC_DATA], [GEOGRAPHIC_DATA] -- Tagomics Ltd., a pioneering b…"
click at [315, 215] on textarea "Meta Description" at bounding box center [427, 220] width 330 height 36
paste textarea "[DATE] -- [GEOGRAPHIC_DATA], [GEOGRAPHIC_DATA] -- Tagomics Ltd., a pioneering b…"
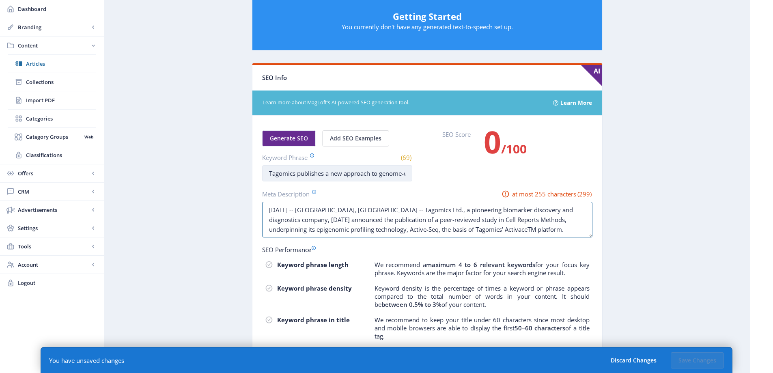
type textarea "[DATE] -- [GEOGRAPHIC_DATA], [GEOGRAPHIC_DATA] -- Tagomics Ltd., a pioneering b…"
drag, startPoint x: 293, startPoint y: 174, endPoint x: 298, endPoint y: 174, distance: 4.9
click at [298, 174] on input "Tagomics publishes a new approach to genome-wide epigenomic profiling" at bounding box center [337, 173] width 150 height 16
click at [297, 174] on input "Tagomics publishes a new approach to genome-wide epigenomic profiling" at bounding box center [337, 173] width 150 height 16
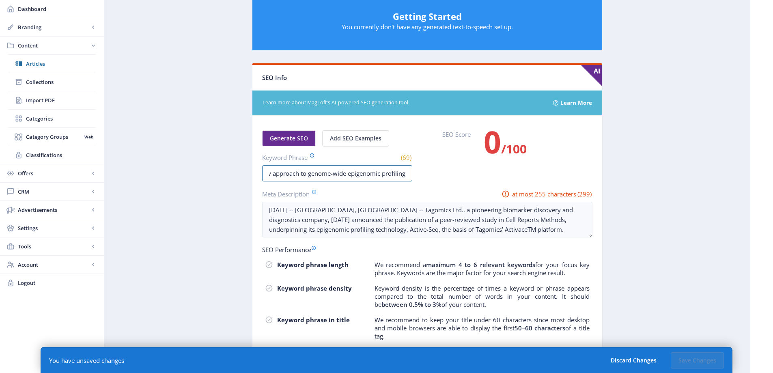
drag, startPoint x: 295, startPoint y: 172, endPoint x: 458, endPoint y: 174, distance: 163.5
click at [458, 174] on div "Generate SEO Add SEO Examples Keyword Phrase (69) Tagomics publishes a new appr…" at bounding box center [427, 155] width 330 height 51
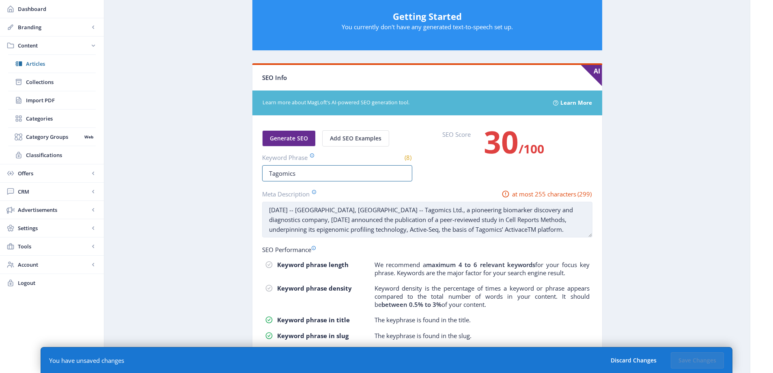
type input "Tagomics"
drag, startPoint x: 417, startPoint y: 210, endPoint x: 298, endPoint y: 219, distance: 118.8
click at [298, 219] on textarea "[DATE] -- [GEOGRAPHIC_DATA], [GEOGRAPHIC_DATA] -- Tagomics Ltd., a pioneering b…" at bounding box center [427, 220] width 330 height 36
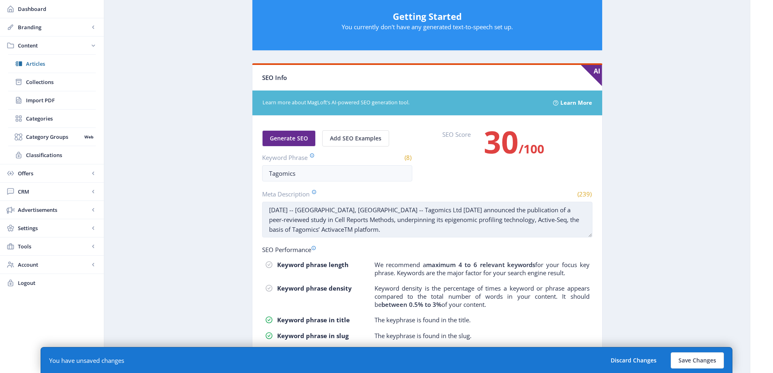
click at [414, 232] on textarea "[DATE] -- [GEOGRAPHIC_DATA], [GEOGRAPHIC_DATA] -- Tagomics Ltd [DATE] announced…" at bounding box center [427, 220] width 330 height 36
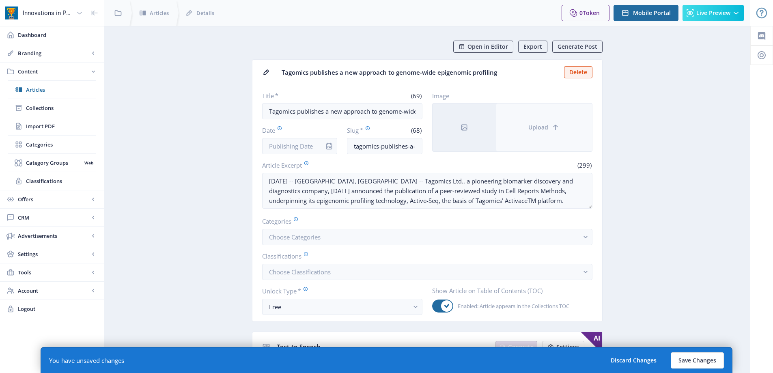
type textarea "[DATE] -- [GEOGRAPHIC_DATA], [GEOGRAPHIC_DATA] -- Tagomics Ltd [DATE] announced…"
click at [542, 133] on button "Upload" at bounding box center [544, 127] width 96 height 48
click at [553, 118] on button "Upload" at bounding box center [544, 127] width 96 height 48
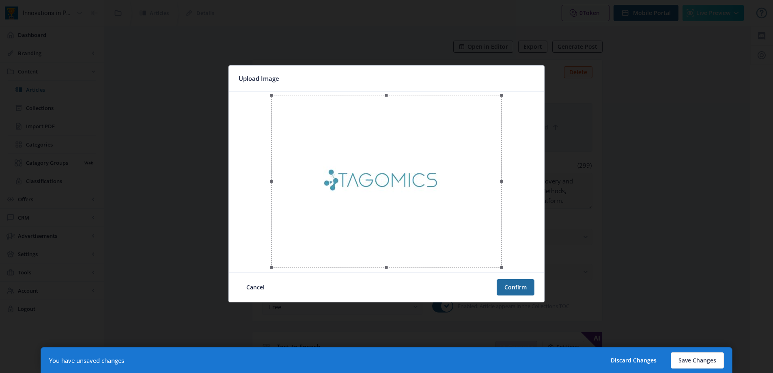
drag, startPoint x: 273, startPoint y: 95, endPoint x: 375, endPoint y: 182, distance: 134.1
click at [375, 182] on div at bounding box center [386, 181] width 230 height 172
drag, startPoint x: 461, startPoint y: 242, endPoint x: 415, endPoint y: 203, distance: 59.9
click at [415, 203] on div at bounding box center [387, 181] width 128 height 96
drag, startPoint x: 452, startPoint y: 227, endPoint x: 439, endPoint y: 220, distance: 15.2
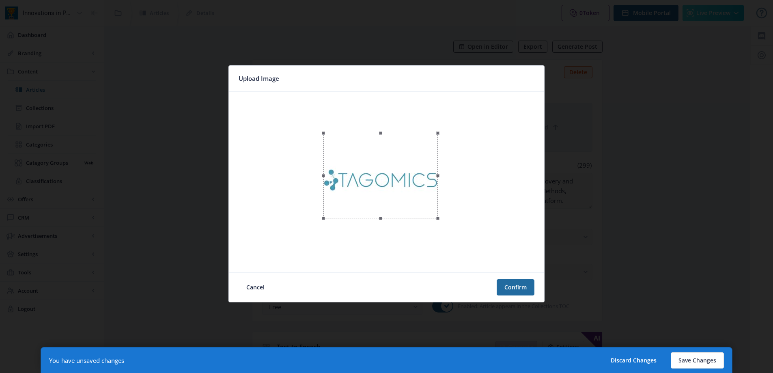
click at [439, 220] on span at bounding box center [438, 218] width 10 height 10
click at [409, 201] on div at bounding box center [380, 178] width 114 height 86
click at [418, 206] on div at bounding box center [380, 178] width 114 height 86
click at [513, 285] on button "Confirm" at bounding box center [516, 287] width 38 height 16
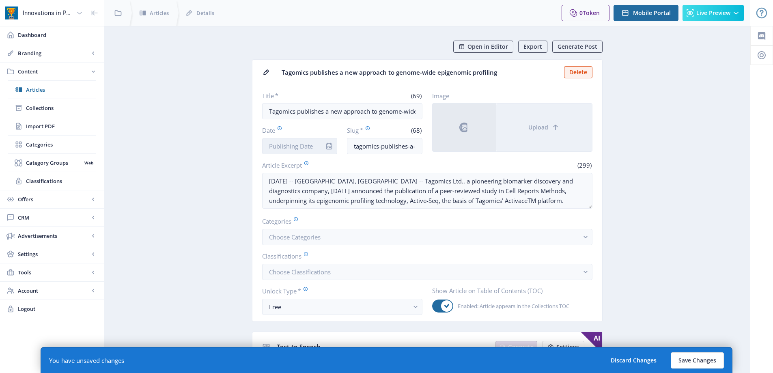
click at [285, 140] on input "Date" at bounding box center [299, 146] width 75 height 16
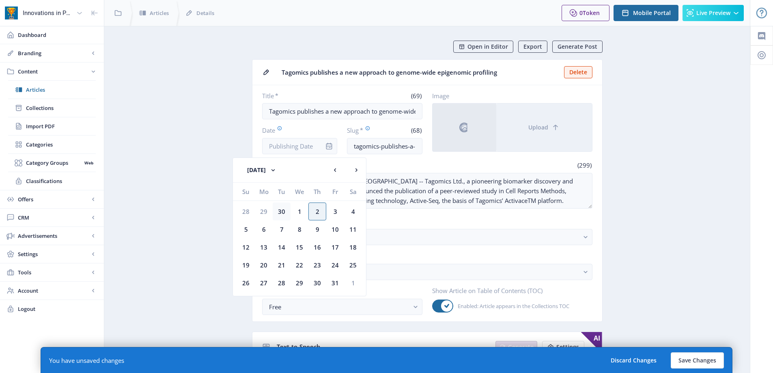
click at [278, 213] on div "30" at bounding box center [282, 211] width 18 height 18
type input "[DATE]"
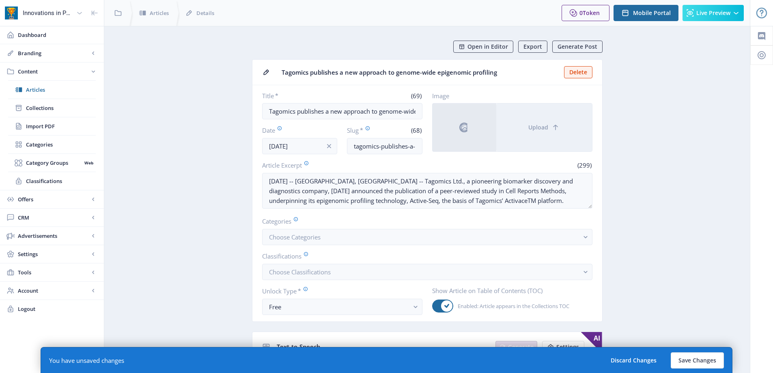
click at [349, 248] on nb-card-body "Title * (69) Tagomics publishes a new approach to genome-wide epigenomic profil…" at bounding box center [427, 203] width 350 height 236
click at [349, 241] on button "Choose Categories" at bounding box center [427, 237] width 330 height 16
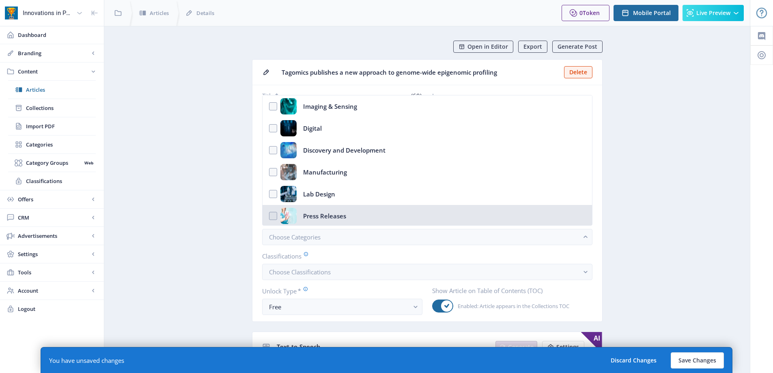
click at [321, 210] on div "Press Releases" at bounding box center [324, 216] width 43 height 16
checkbox input "true"
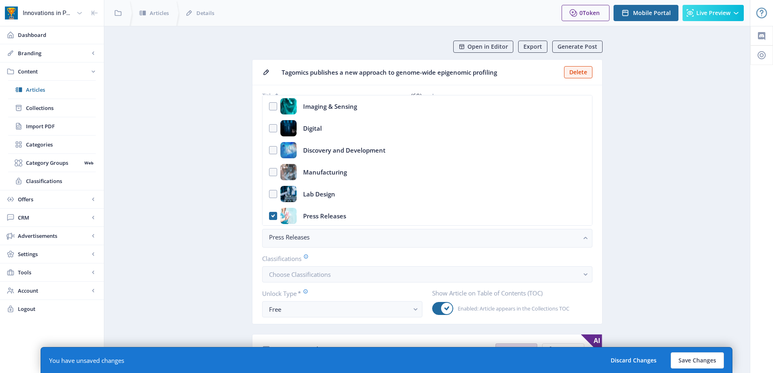
drag, startPoint x: 146, startPoint y: 193, endPoint x: 326, endPoint y: 200, distance: 179.8
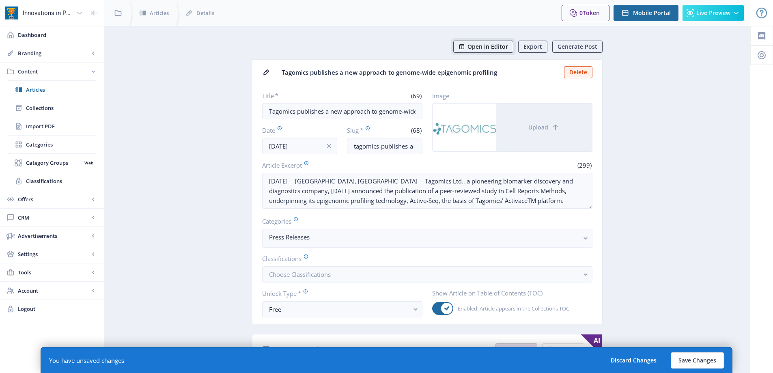
click at [497, 49] on span "Open in Editor" at bounding box center [487, 46] width 41 height 6
click at [679, 363] on button "Save Changes" at bounding box center [697, 360] width 53 height 16
